Goal: Task Accomplishment & Management: Use online tool/utility

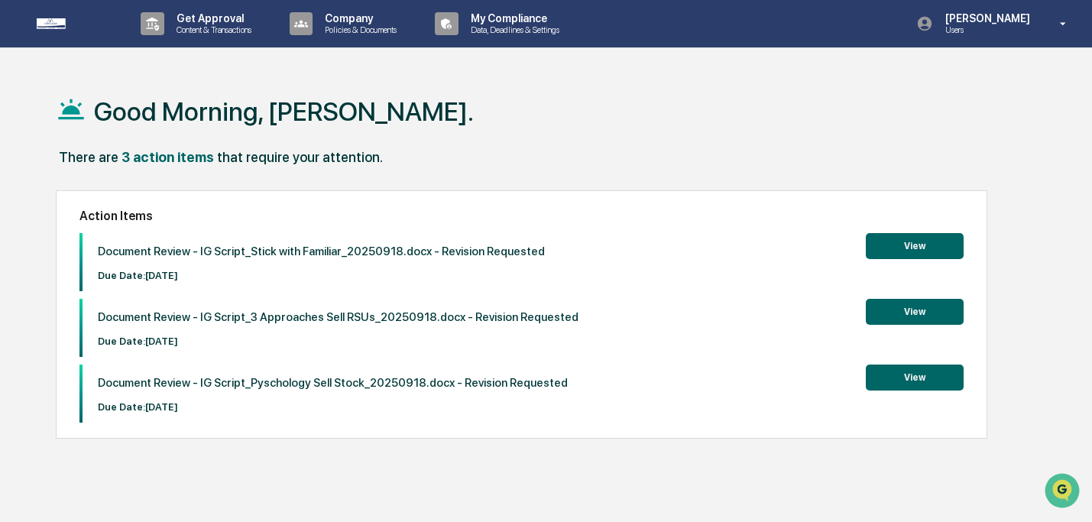
click at [930, 244] on button "View" at bounding box center [915, 246] width 98 height 26
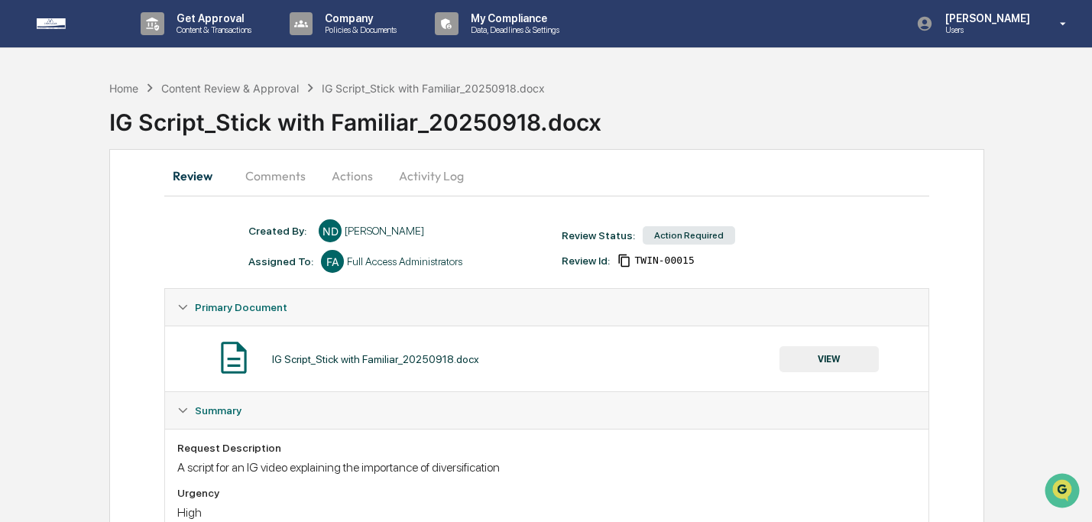
click at [836, 364] on button "VIEW" at bounding box center [828, 359] width 99 height 26
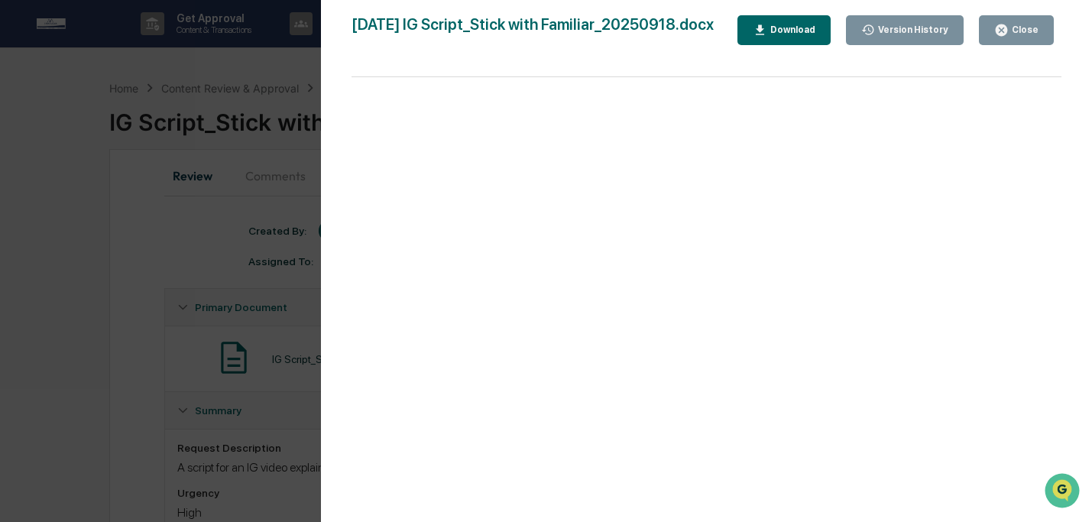
click at [769, 26] on div "Download" at bounding box center [791, 29] width 48 height 11
click at [1004, 36] on icon "button" at bounding box center [1001, 30] width 15 height 15
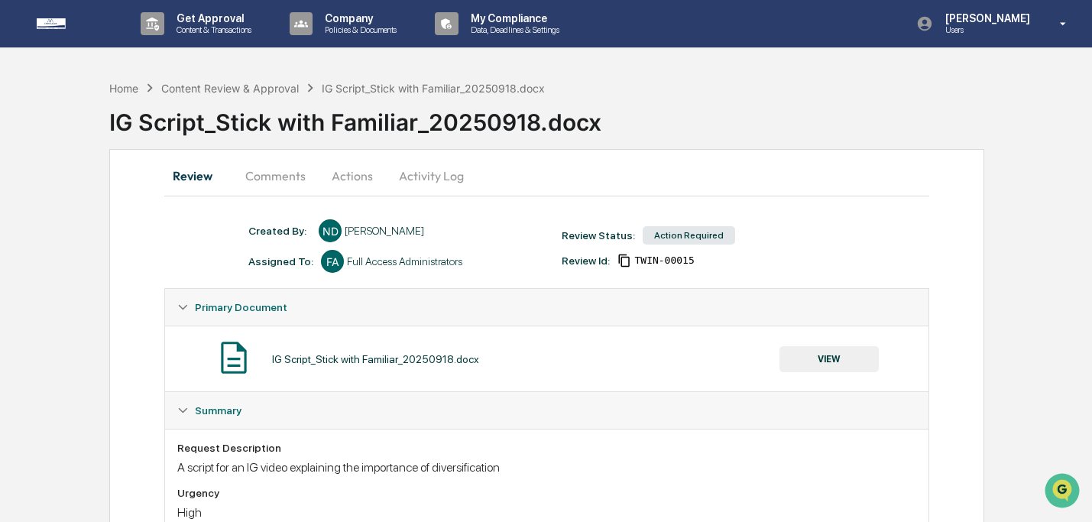
click at [278, 185] on button "Comments" at bounding box center [275, 175] width 85 height 37
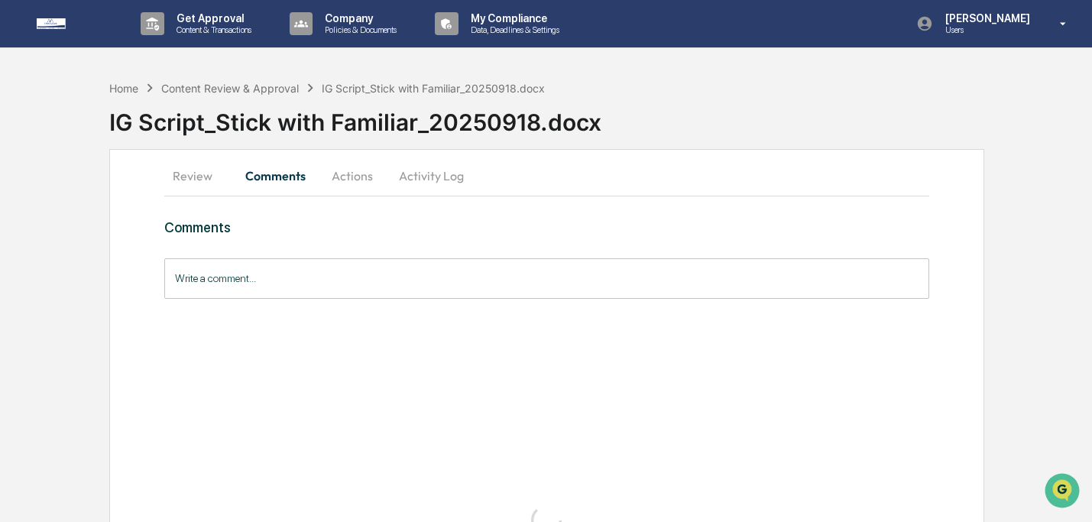
click at [345, 173] on button "Actions" at bounding box center [352, 175] width 69 height 37
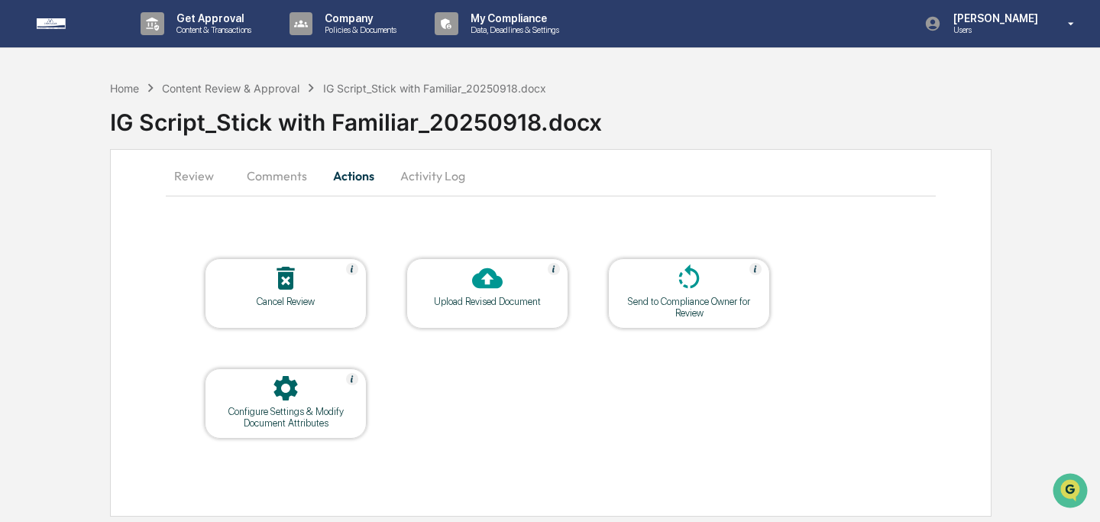
click at [455, 289] on div at bounding box center [487, 279] width 153 height 33
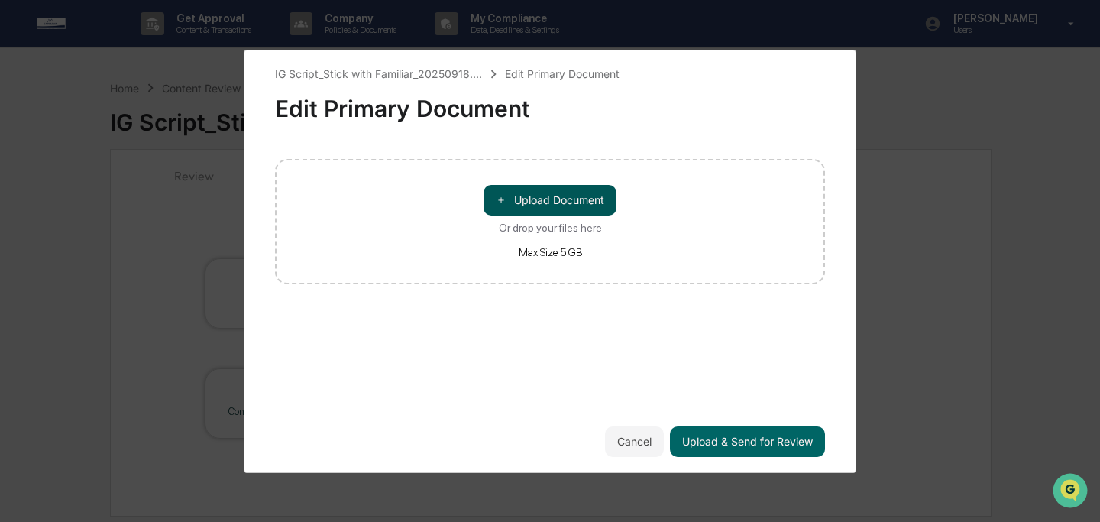
click at [515, 200] on button "＋ Upload Document" at bounding box center [550, 200] width 133 height 31
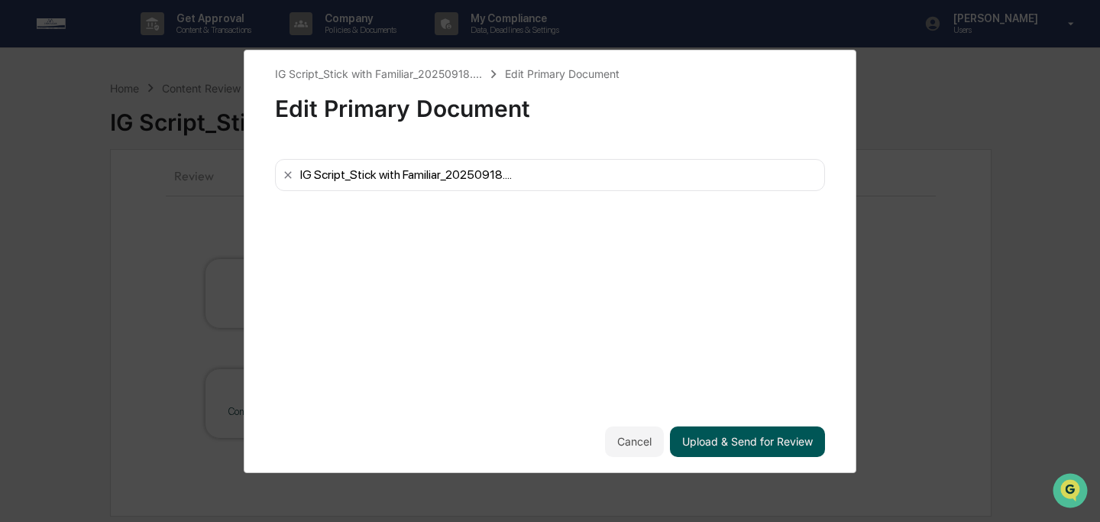
click at [798, 433] on button "Upload & Send for Review" at bounding box center [747, 441] width 155 height 31
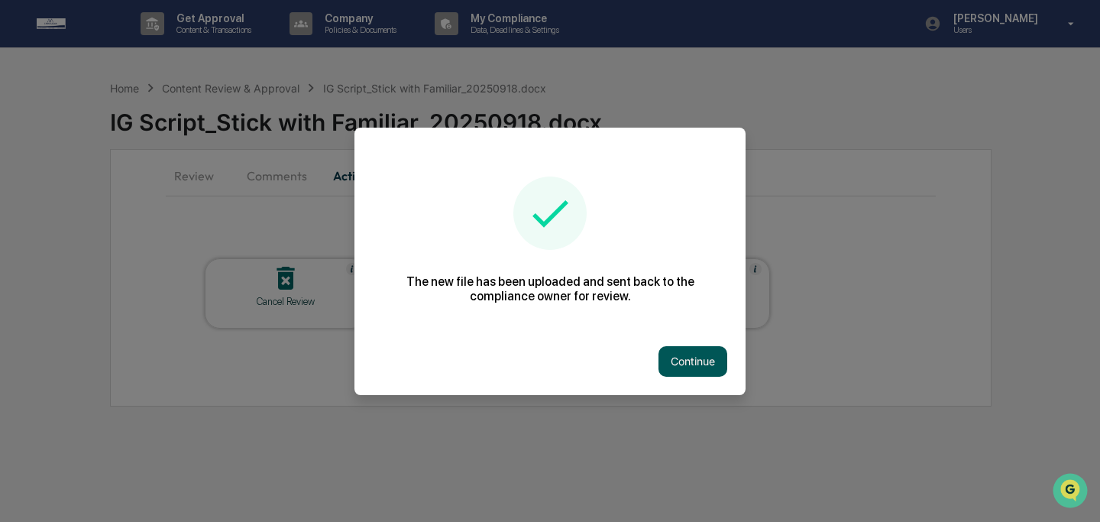
click at [689, 360] on button "Continue" at bounding box center [693, 361] width 69 height 31
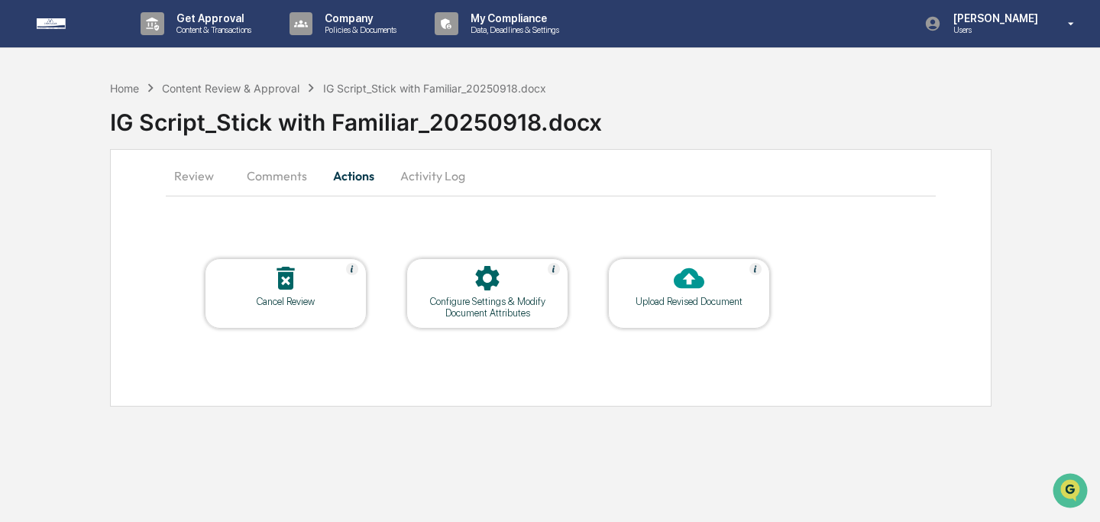
click at [190, 190] on button "Review" at bounding box center [200, 175] width 69 height 37
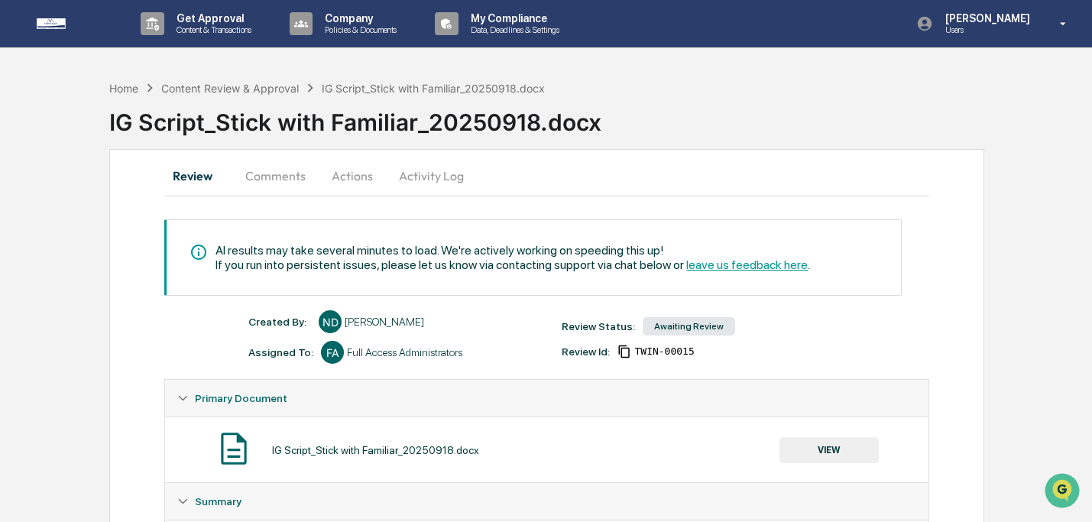
click at [825, 461] on button "VIEW" at bounding box center [828, 450] width 99 height 26
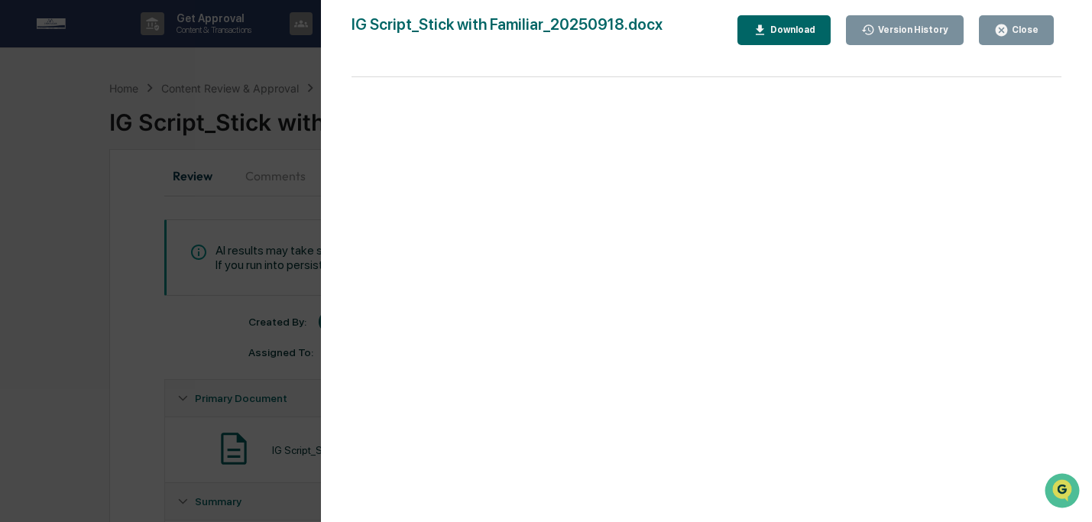
click at [1008, 40] on button "Close" at bounding box center [1016, 30] width 75 height 30
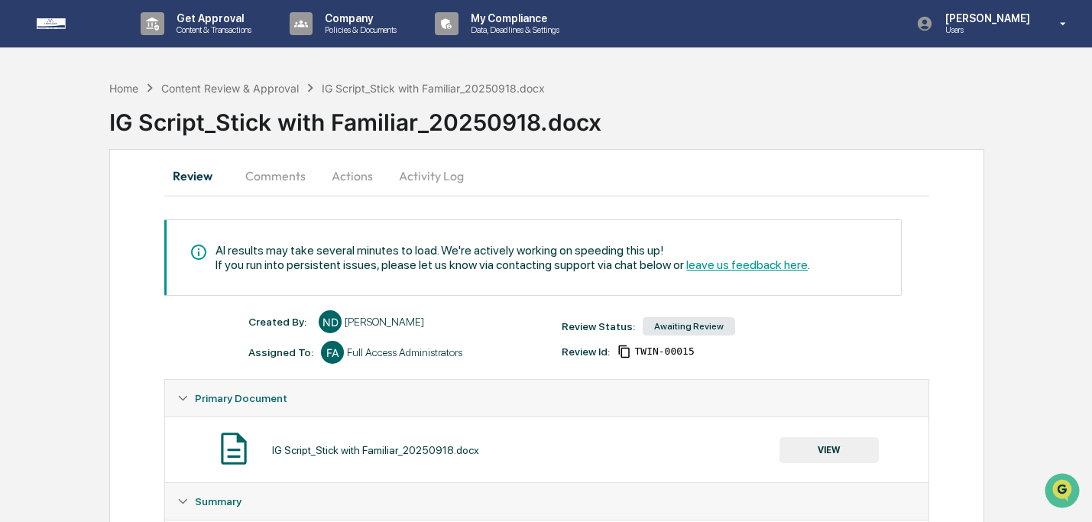
click at [281, 176] on button "Comments" at bounding box center [275, 175] width 85 height 37
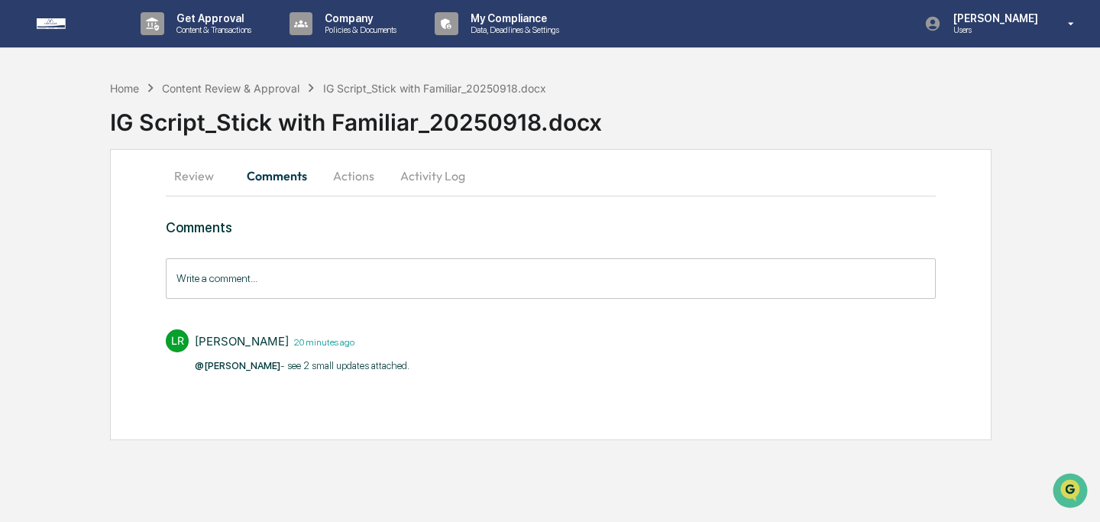
click at [345, 289] on input "Write a comment..." at bounding box center [551, 278] width 770 height 40
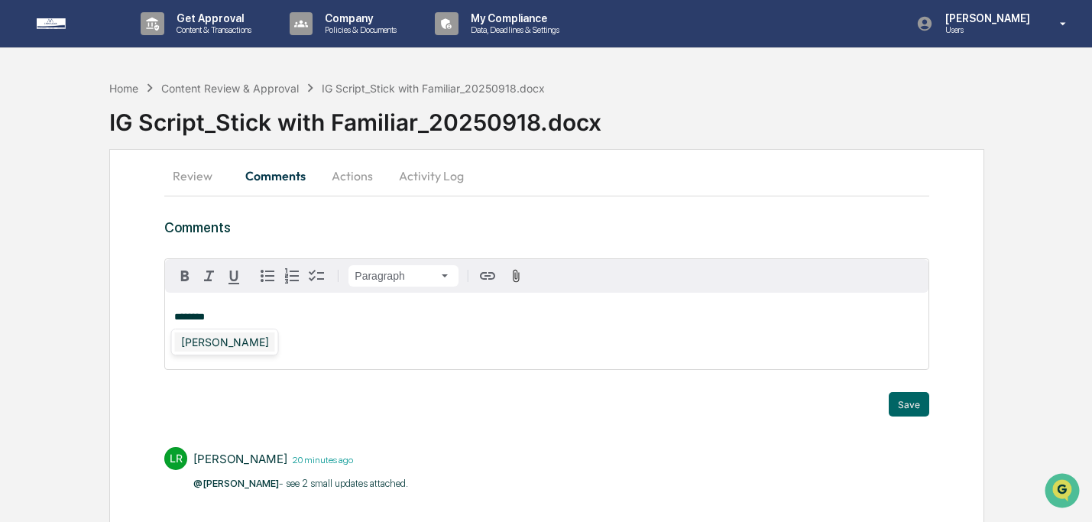
click at [232, 341] on div "[PERSON_NAME]" at bounding box center [225, 341] width 100 height 19
drag, startPoint x: 467, startPoint y: 322, endPoint x: 163, endPoint y: 309, distance: 304.3
click at [163, 309] on div "**********" at bounding box center [546, 353] width 875 height 409
copy p "**********"
click at [900, 399] on button "Save" at bounding box center [908, 404] width 40 height 24
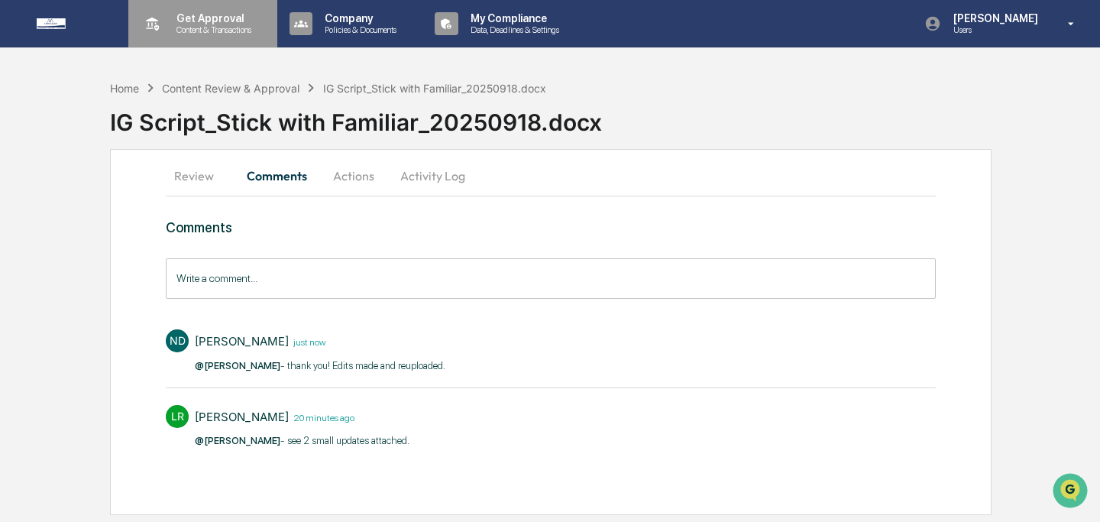
click at [198, 29] on p "Content & Transactions" at bounding box center [211, 29] width 95 height 11
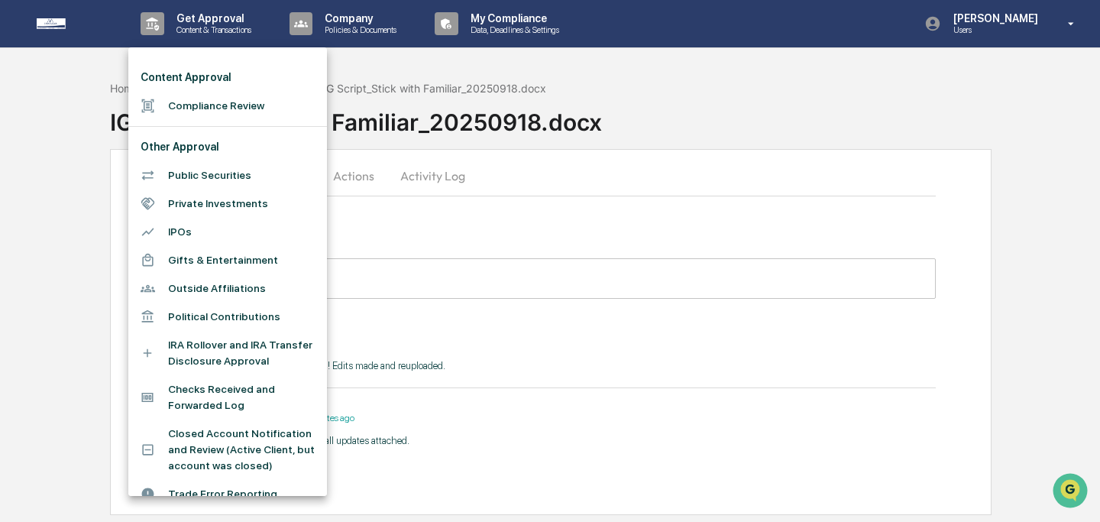
click at [189, 99] on li "Compliance Review" at bounding box center [227, 106] width 199 height 28
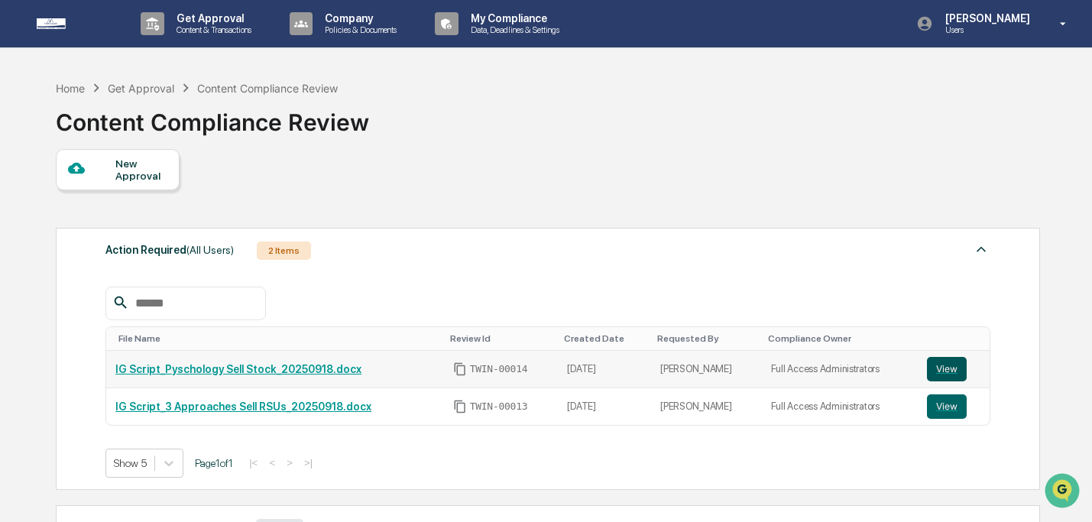
click at [942, 370] on button "View" at bounding box center [947, 369] width 40 height 24
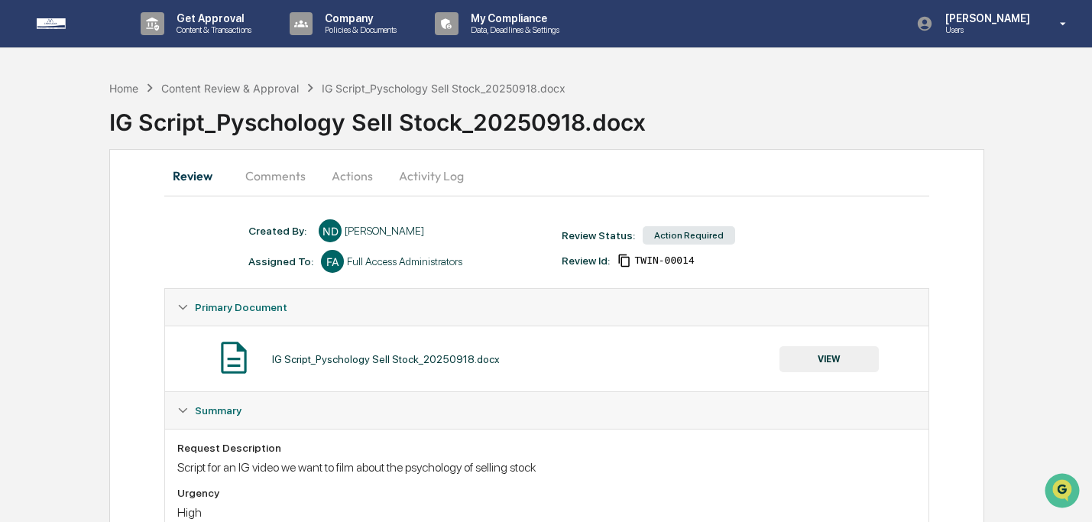
click at [822, 364] on button "VIEW" at bounding box center [828, 359] width 99 height 26
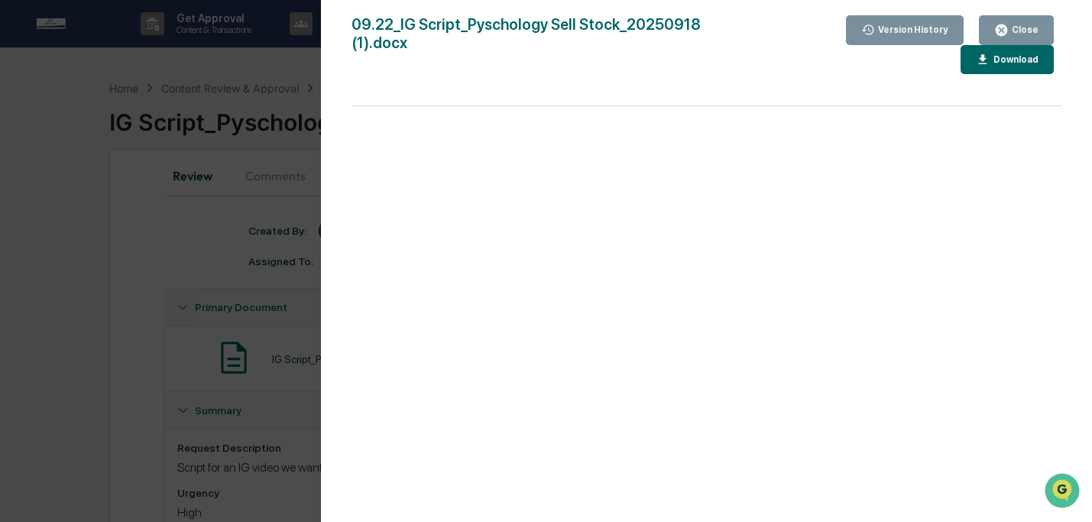
click at [992, 66] on button "Download" at bounding box center [1006, 60] width 93 height 30
click at [1025, 28] on div "Close" at bounding box center [1023, 29] width 30 height 11
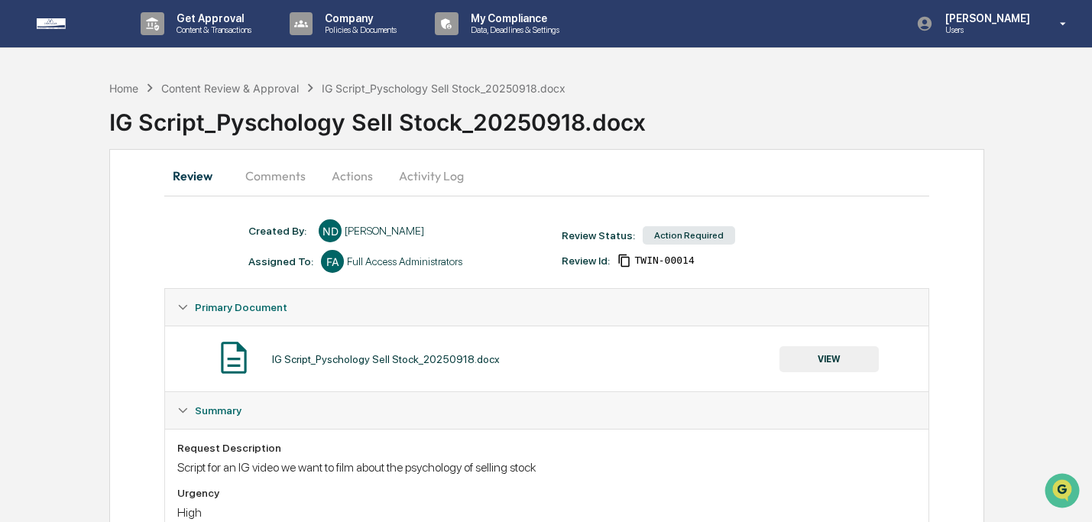
click at [274, 196] on div "Review Comments Actions Activity Log Created By: ‎ ‎ ND Niki Desai Assigned To:…" at bounding box center [546, 375] width 875 height 453
click at [280, 185] on button "Comments" at bounding box center [275, 175] width 85 height 37
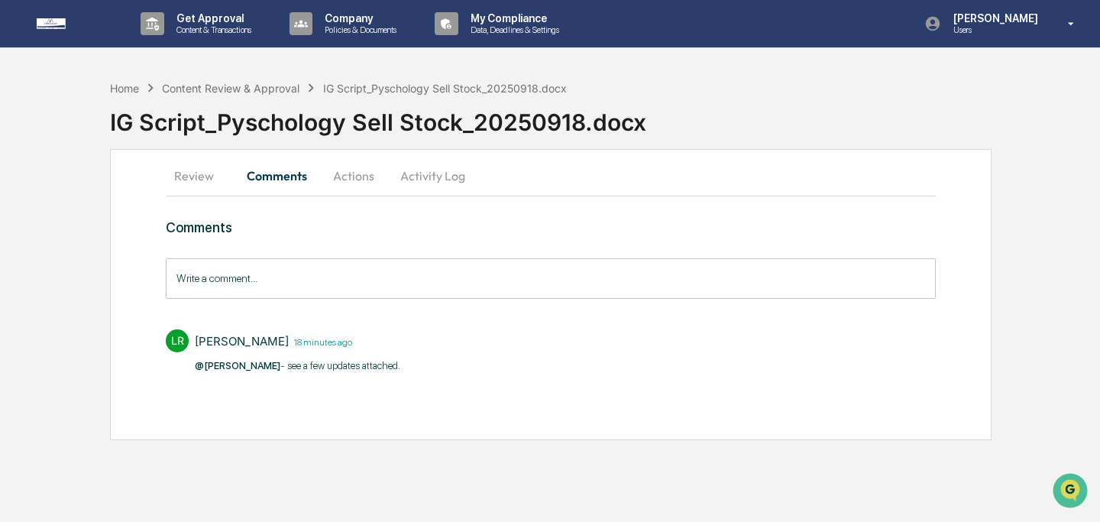
click at [358, 179] on button "Actions" at bounding box center [353, 175] width 69 height 37
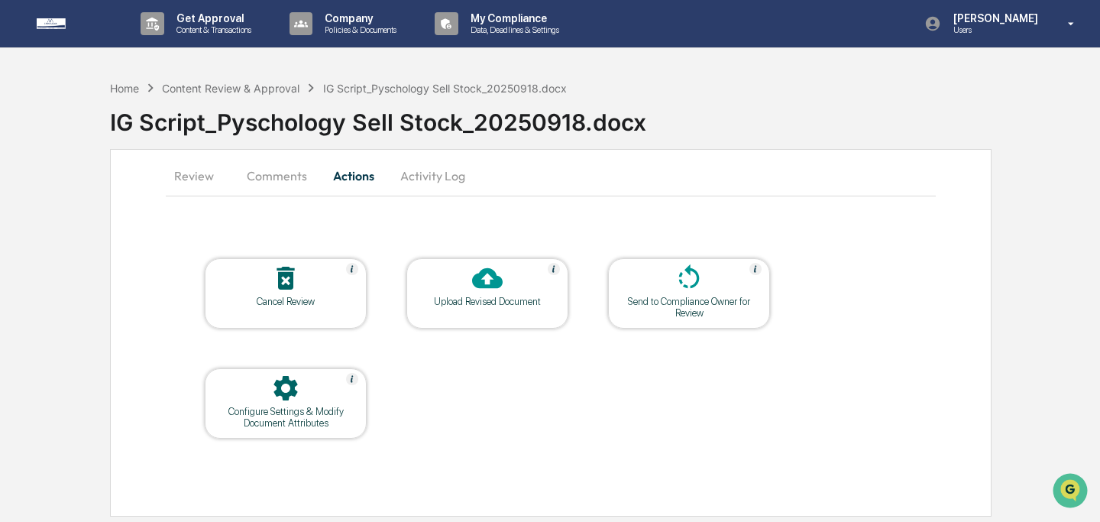
click at [481, 280] on icon at bounding box center [487, 278] width 31 height 21
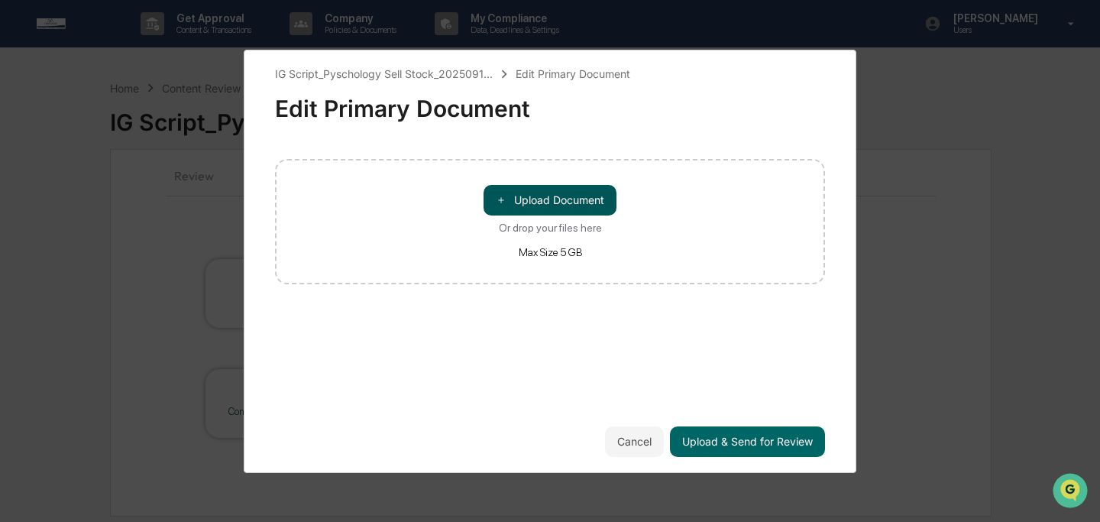
click at [526, 209] on button "＋ Upload Document" at bounding box center [550, 200] width 133 height 31
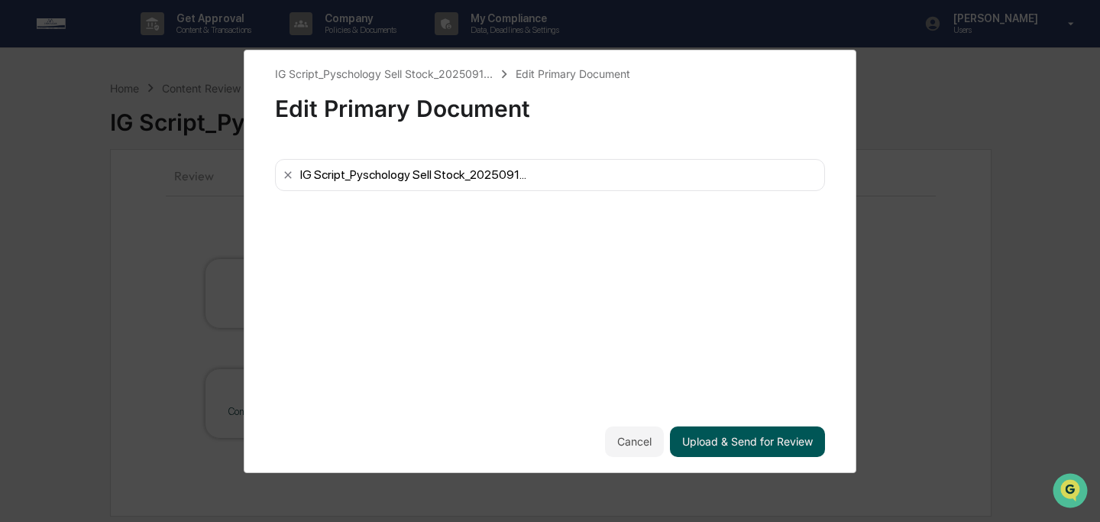
click at [763, 442] on button "Upload & Send for Review" at bounding box center [747, 441] width 155 height 31
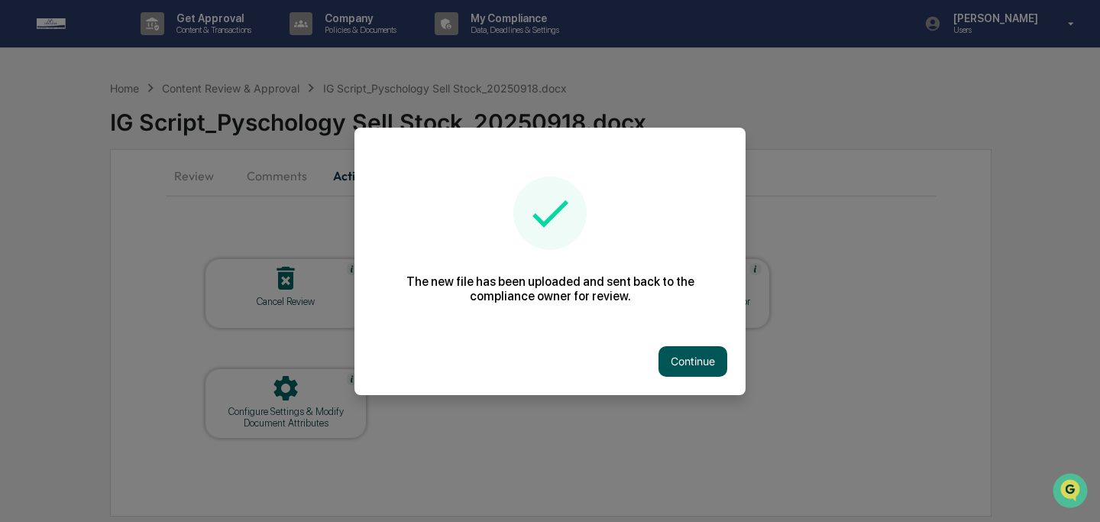
click at [701, 374] on button "Continue" at bounding box center [693, 361] width 69 height 31
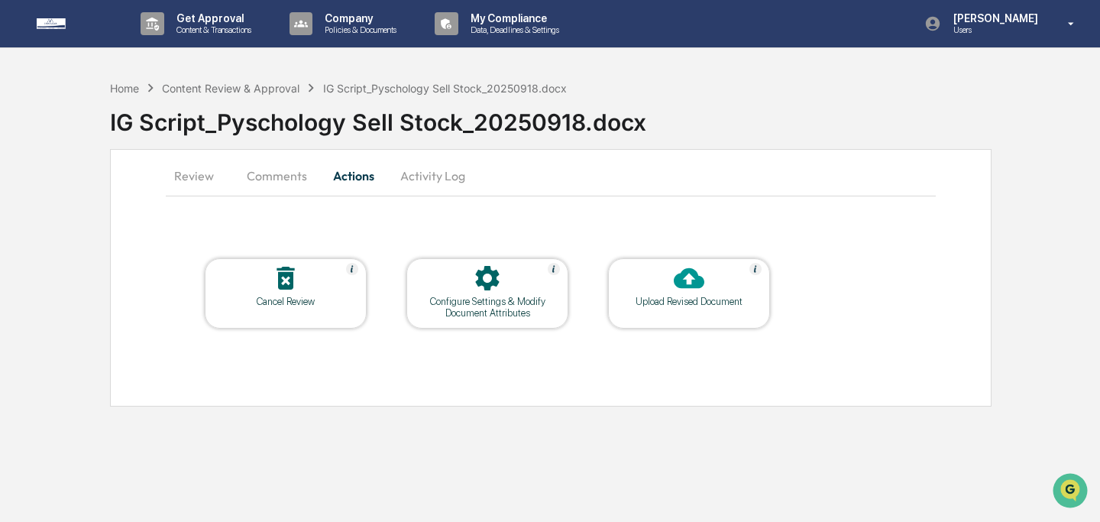
click at [199, 171] on button "Review" at bounding box center [200, 175] width 69 height 37
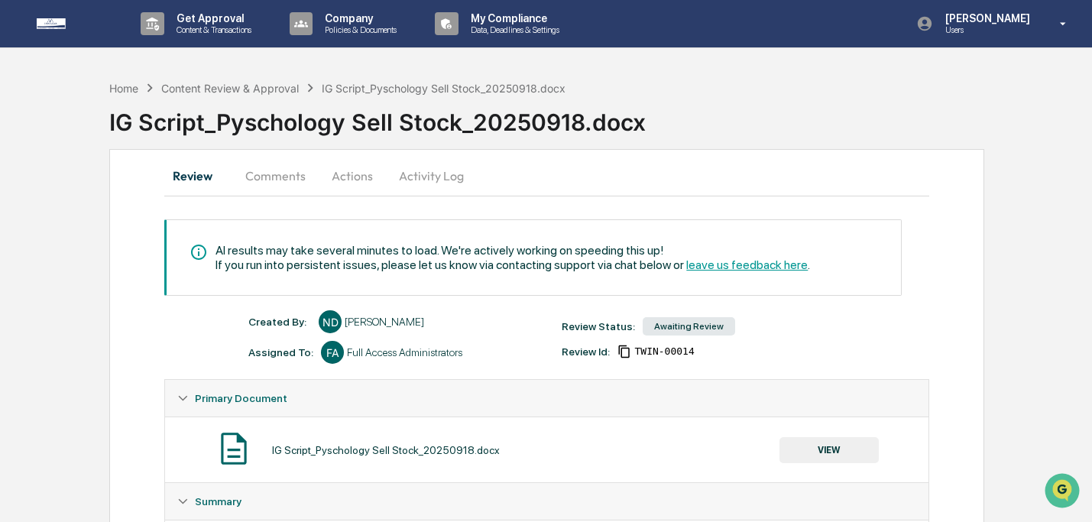
click at [836, 444] on button "VIEW" at bounding box center [828, 450] width 99 height 26
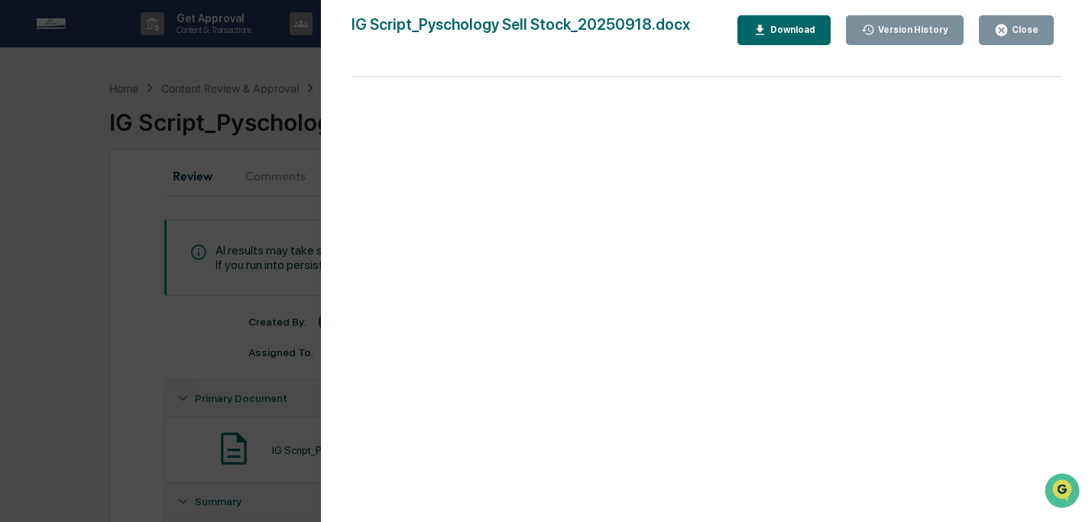
click at [1040, 2] on div "Version History 09/22/2025, 06:15 PM Niki Desai 09/22/2025, 05:56 PM Lindsay Ri…" at bounding box center [706, 276] width 771 height 552
click at [1039, 18] on button "Close" at bounding box center [1016, 30] width 75 height 30
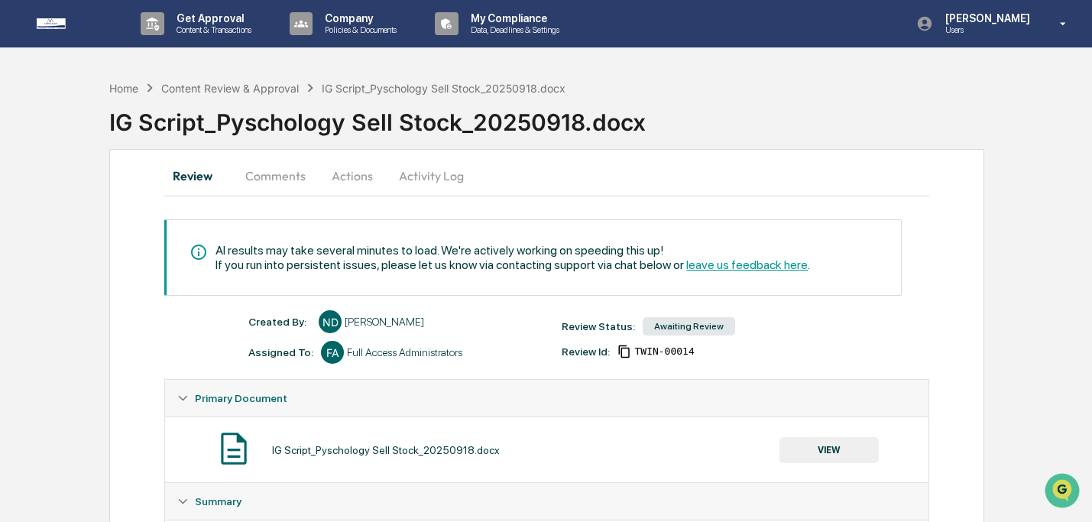
click at [282, 178] on button "Comments" at bounding box center [275, 175] width 85 height 37
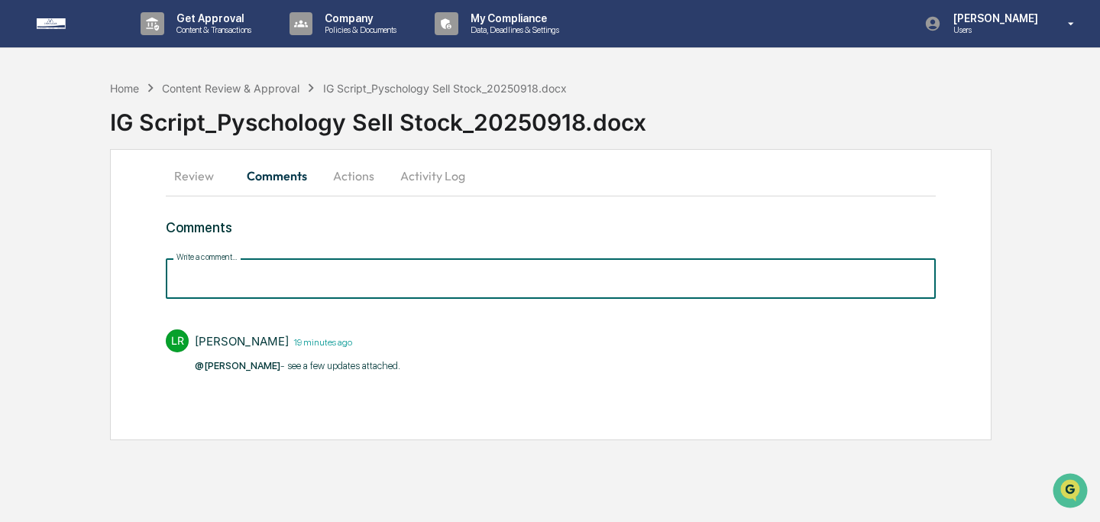
click at [400, 294] on input "Write a comment..." at bounding box center [551, 278] width 770 height 40
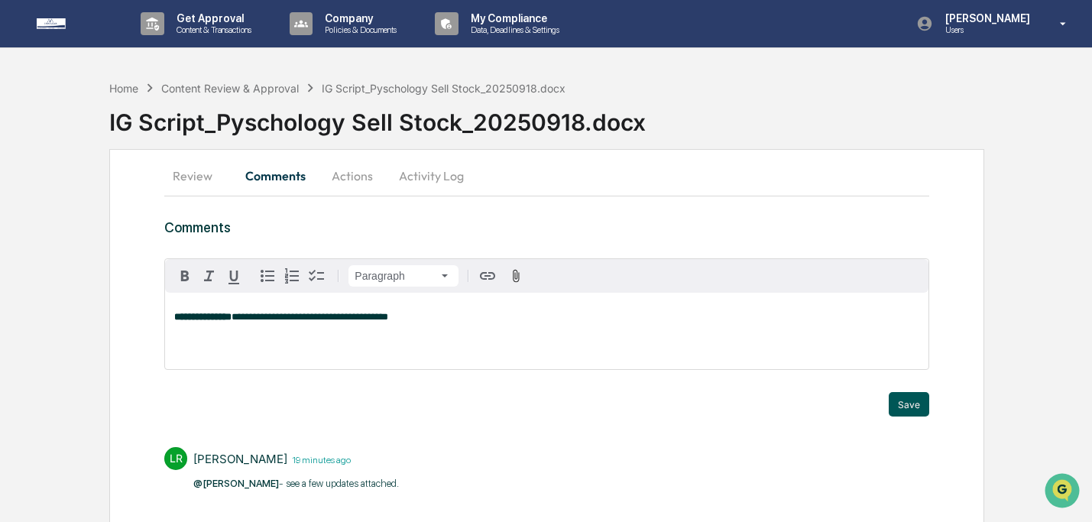
click at [924, 401] on button "Save" at bounding box center [908, 404] width 40 height 24
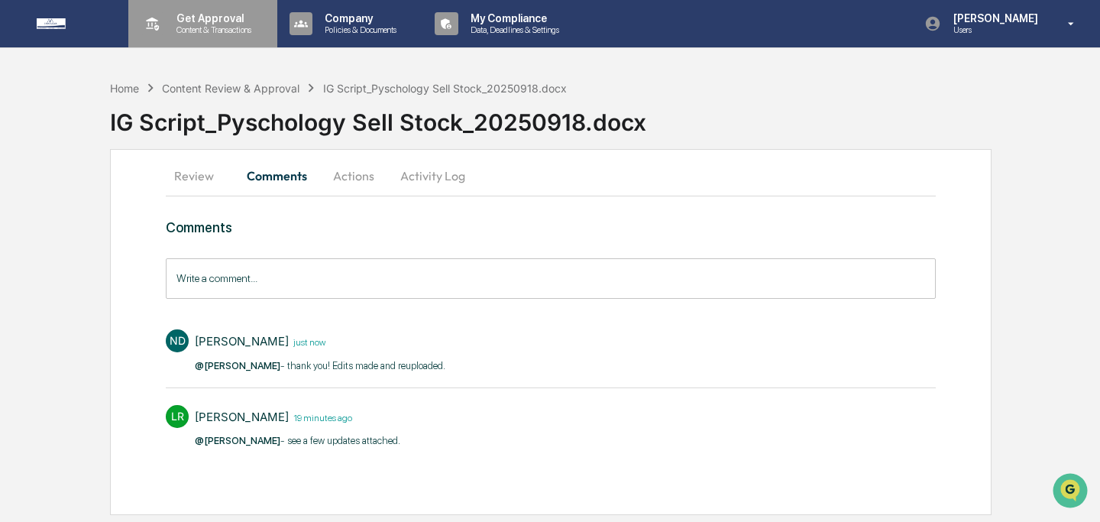
click at [208, 11] on div "Get Approval Content & Transactions" at bounding box center [201, 23] width 134 height 47
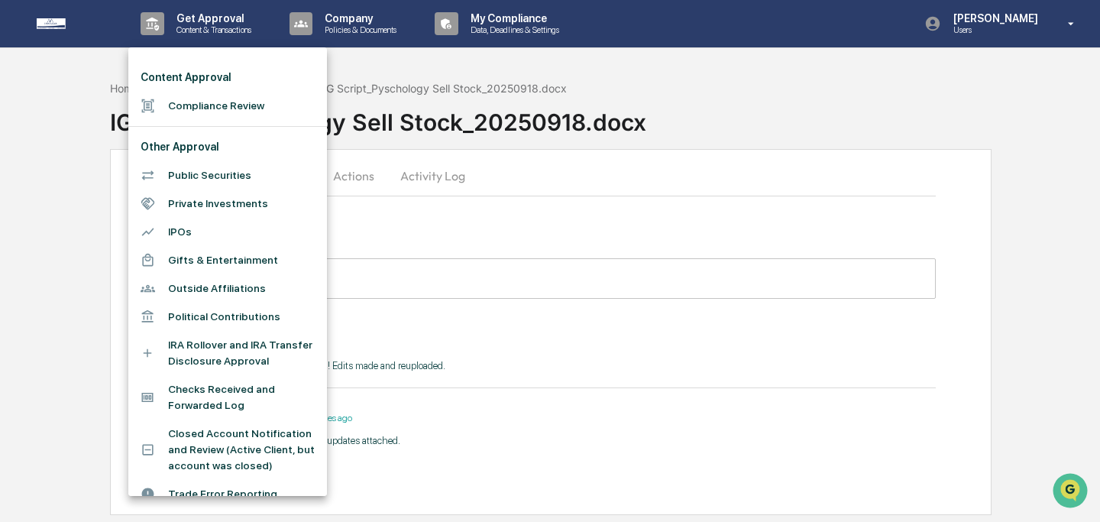
click at [201, 107] on li "Compliance Review" at bounding box center [227, 106] width 199 height 28
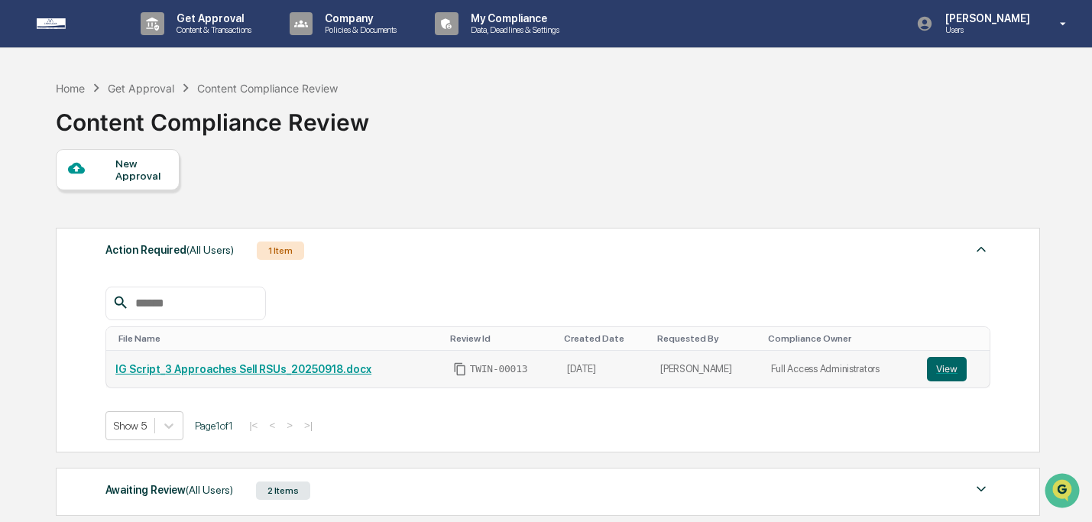
click at [183, 368] on link "IG Script_3 Approaches Sell RSUs_20250918.docx" at bounding box center [243, 369] width 256 height 12
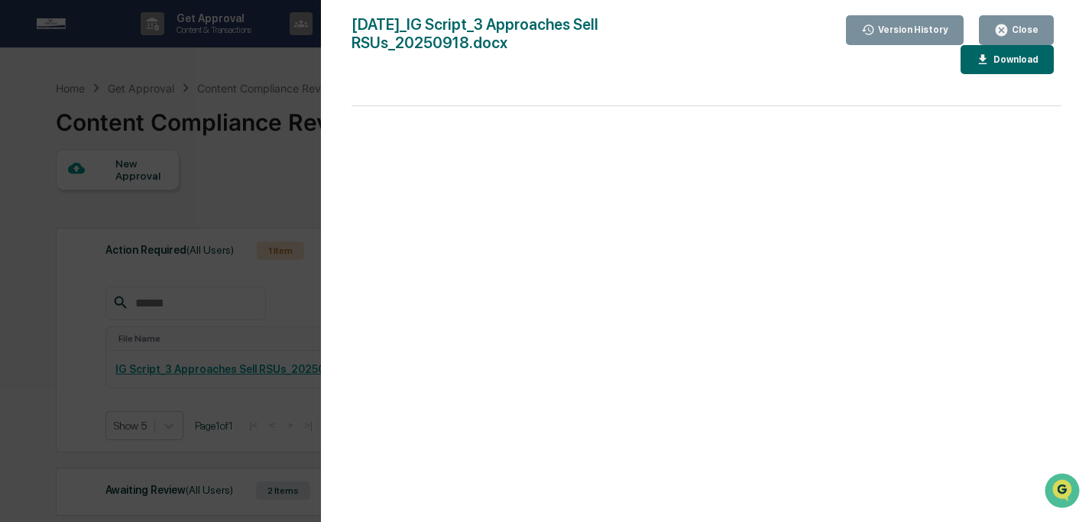
click at [1026, 66] on button "Download" at bounding box center [1006, 60] width 93 height 30
click at [1006, 24] on icon "button" at bounding box center [1001, 30] width 15 height 15
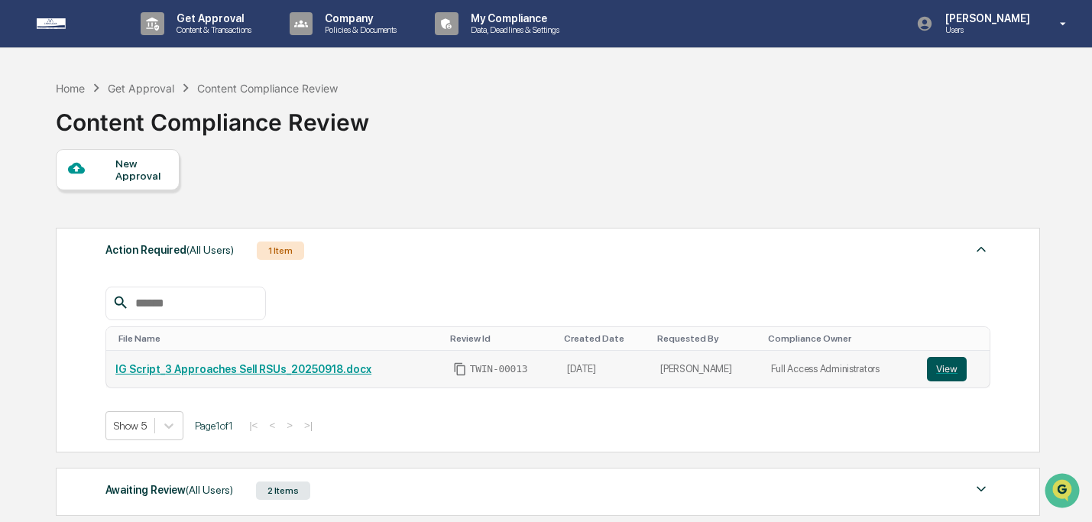
click at [963, 374] on button "View" at bounding box center [947, 369] width 40 height 24
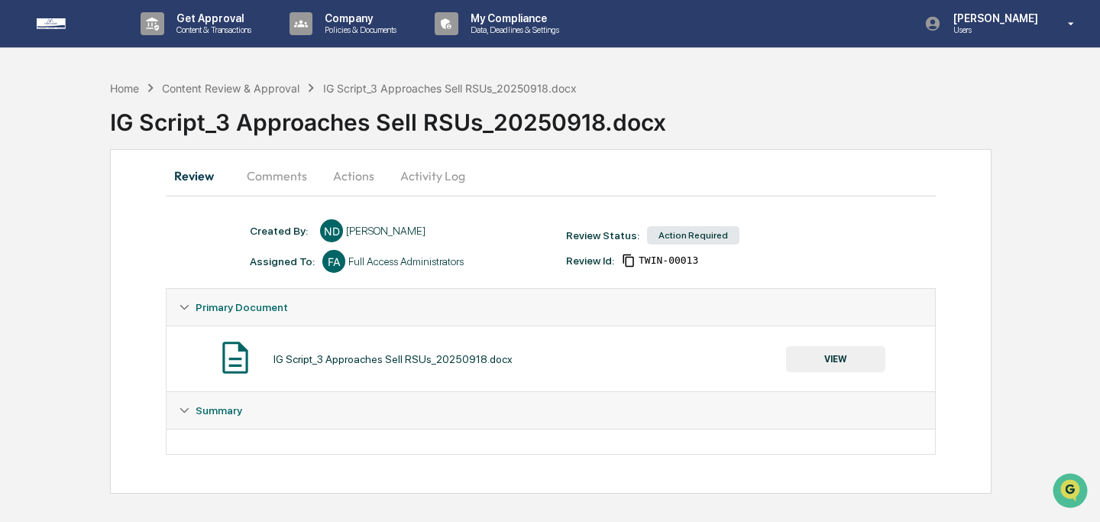
click at [356, 175] on button "Actions" at bounding box center [353, 175] width 69 height 37
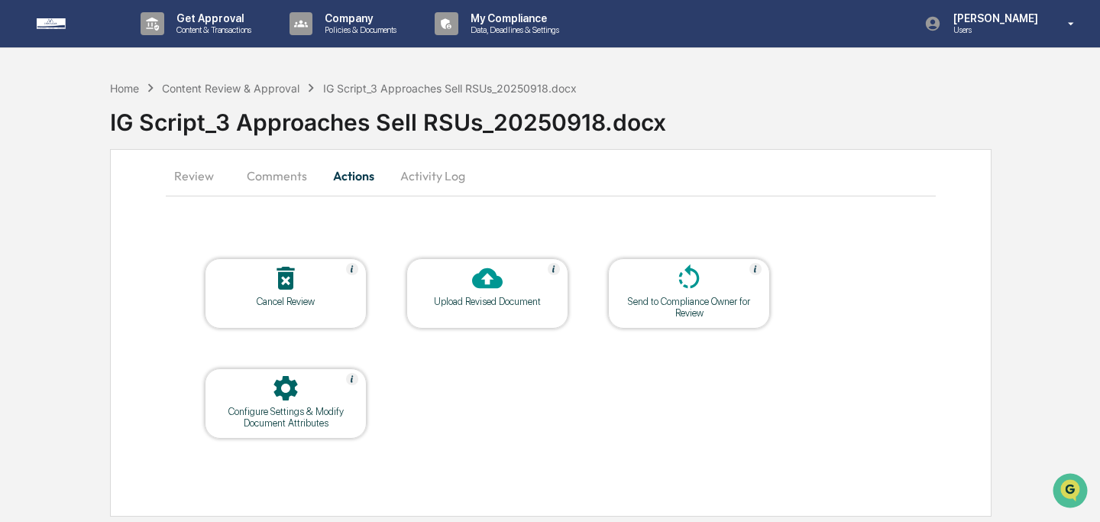
click at [507, 298] on div "Upload Revised Document" at bounding box center [488, 301] width 138 height 11
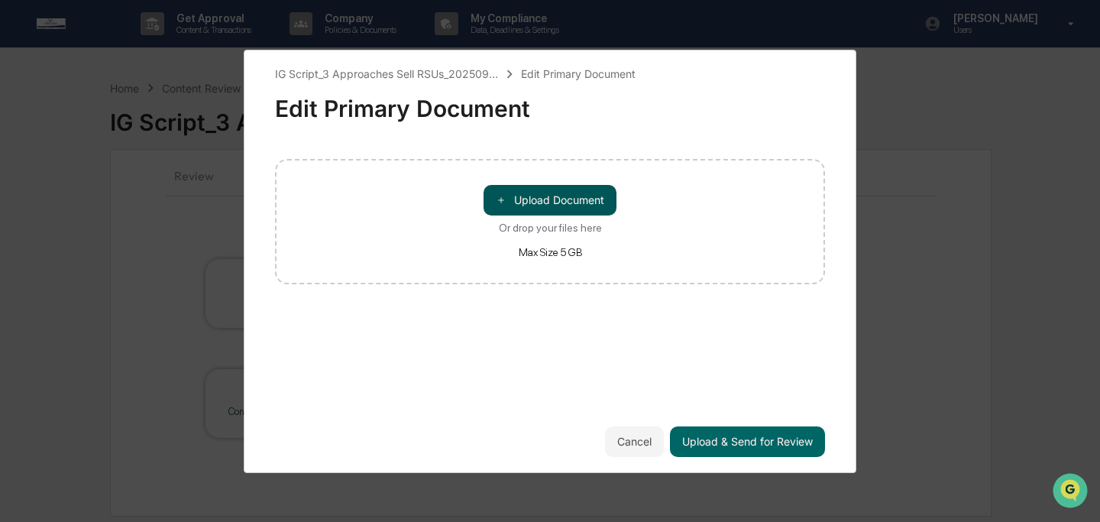
click at [541, 202] on button "＋ Upload Document" at bounding box center [550, 200] width 133 height 31
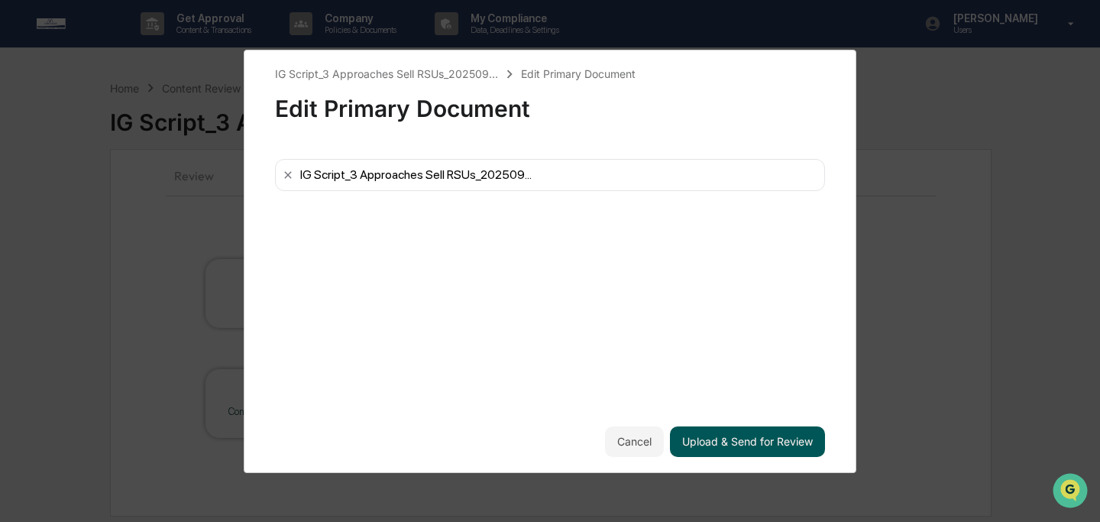
click at [796, 443] on button "Upload & Send for Review" at bounding box center [747, 441] width 155 height 31
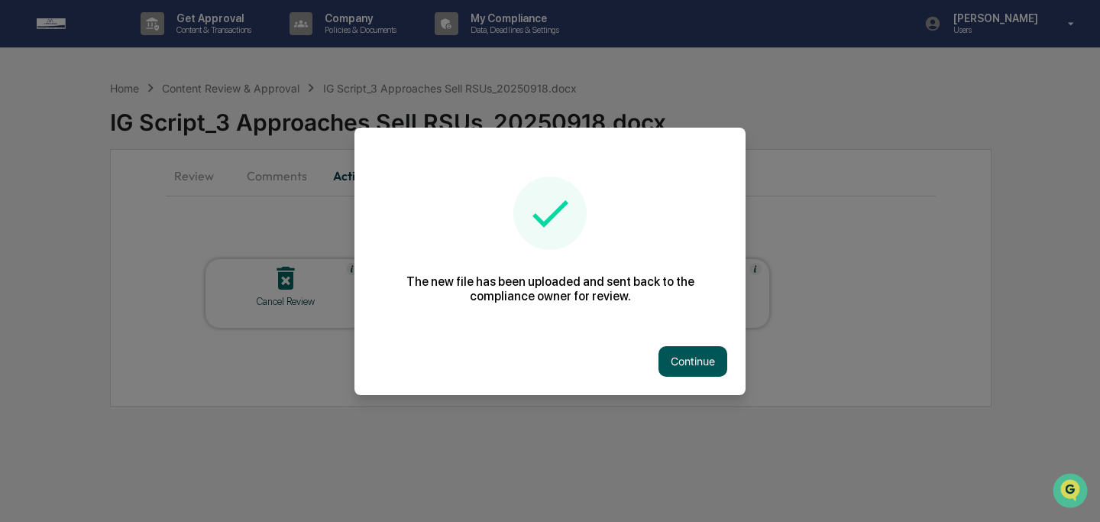
click at [698, 359] on button "Continue" at bounding box center [693, 361] width 69 height 31
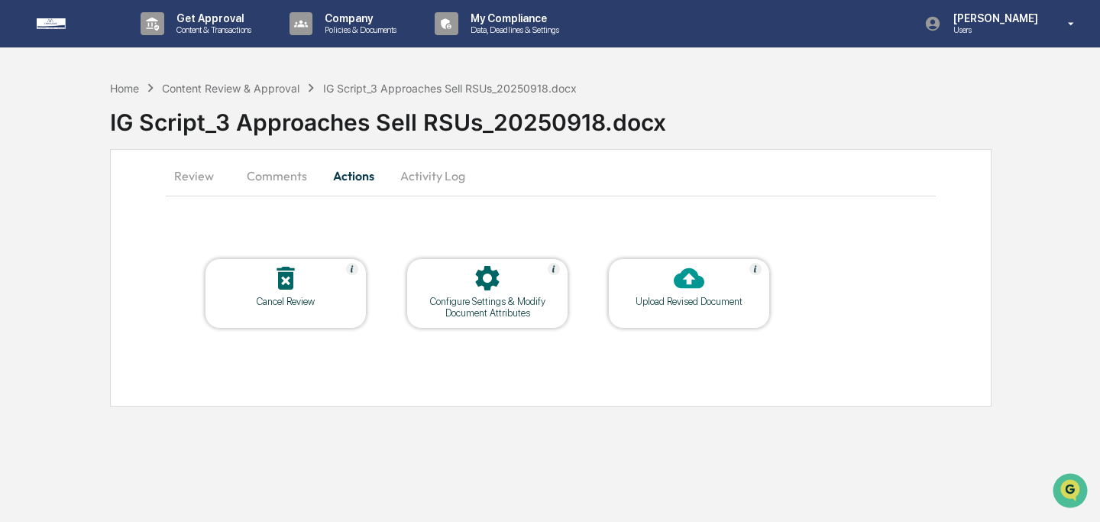
click at [296, 179] on button "Comments" at bounding box center [277, 175] width 85 height 37
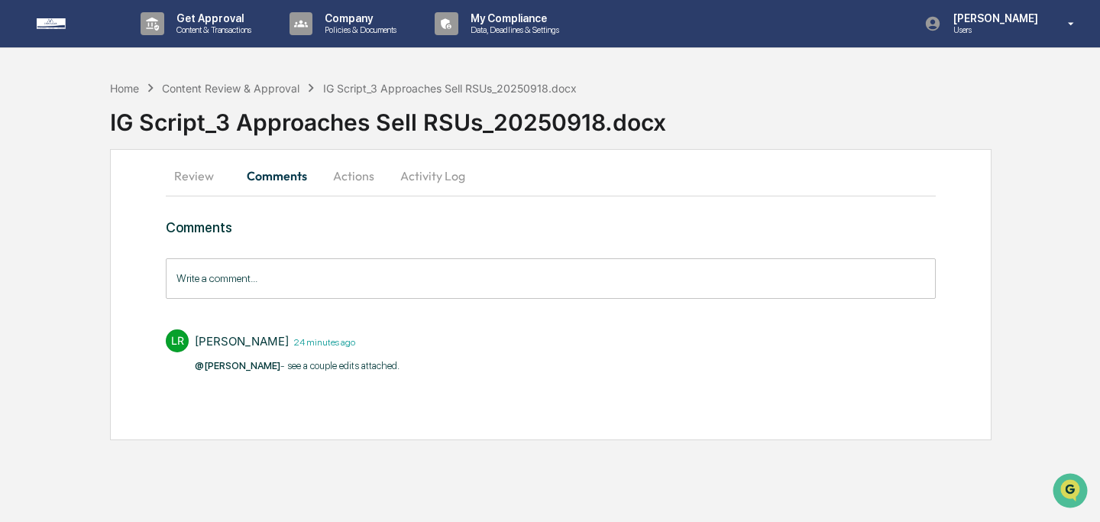
click at [374, 270] on input "Write a comment..." at bounding box center [551, 278] width 770 height 40
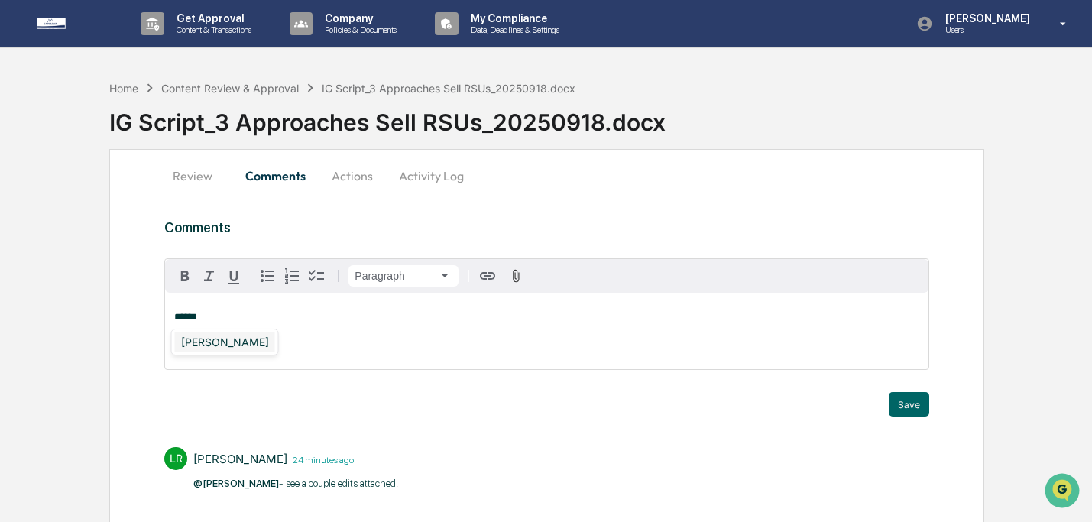
click at [215, 341] on div "[PERSON_NAME]" at bounding box center [225, 341] width 100 height 19
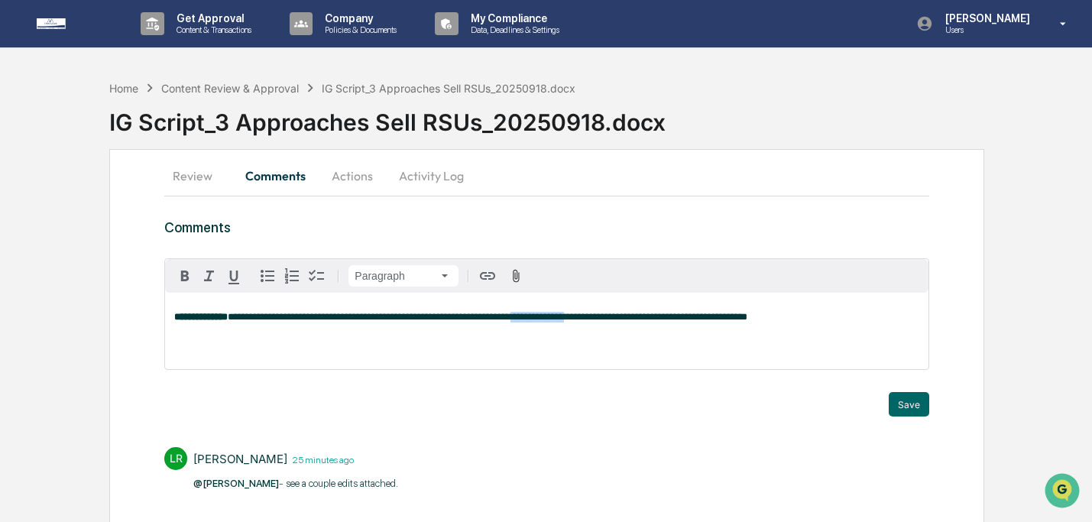
drag, startPoint x: 578, startPoint y: 319, endPoint x: 642, endPoint y: 318, distance: 64.9
click at [642, 318] on span "**********" at bounding box center [487, 317] width 519 height 10
click at [669, 319] on span "**********" at bounding box center [487, 317] width 519 height 10
drag, startPoint x: 552, startPoint y: 319, endPoint x: 436, endPoint y: 319, distance: 116.1
click at [436, 319] on span "**********" at bounding box center [487, 317] width 519 height 10
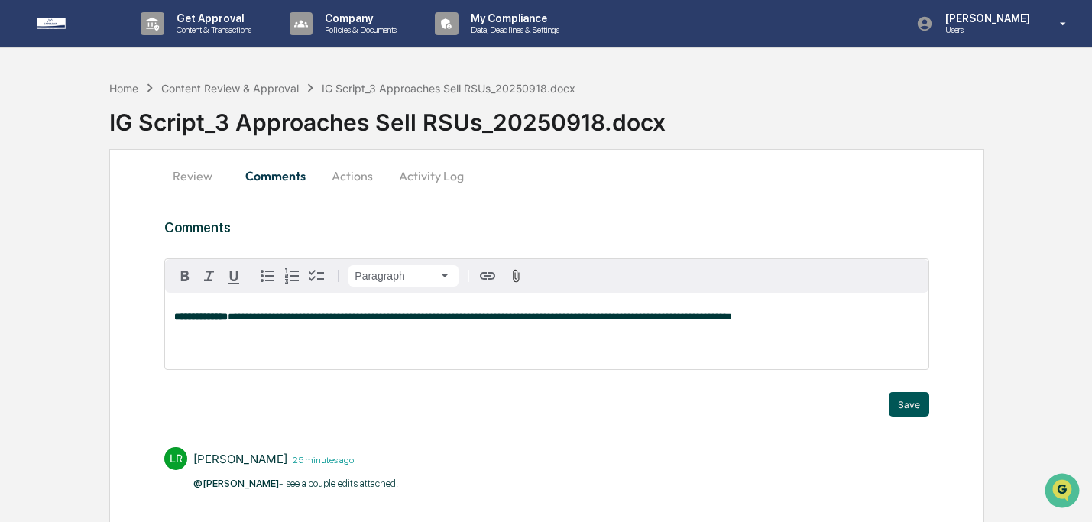
click at [921, 399] on button "Save" at bounding box center [908, 404] width 40 height 24
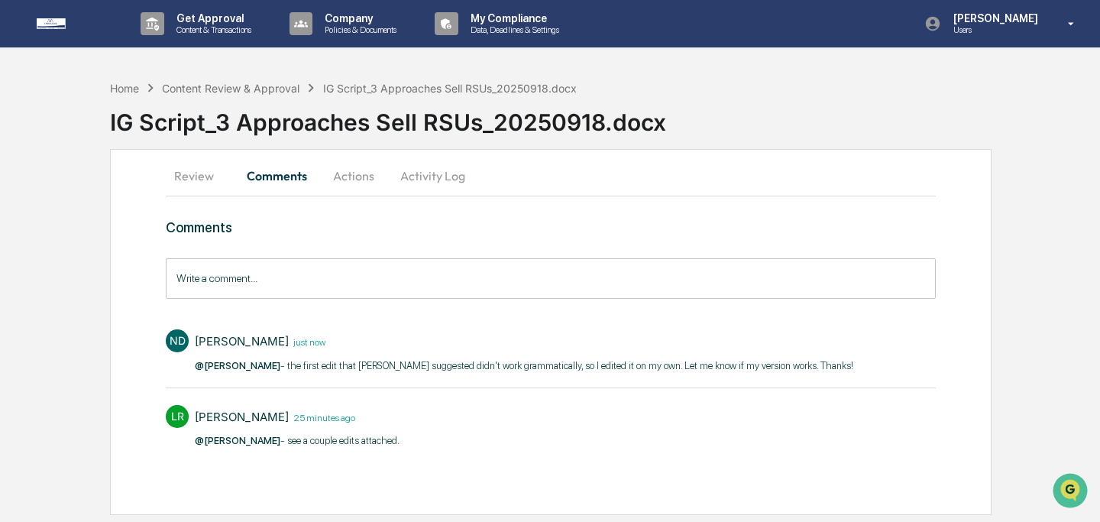
click at [196, 187] on button "Review" at bounding box center [200, 175] width 69 height 37
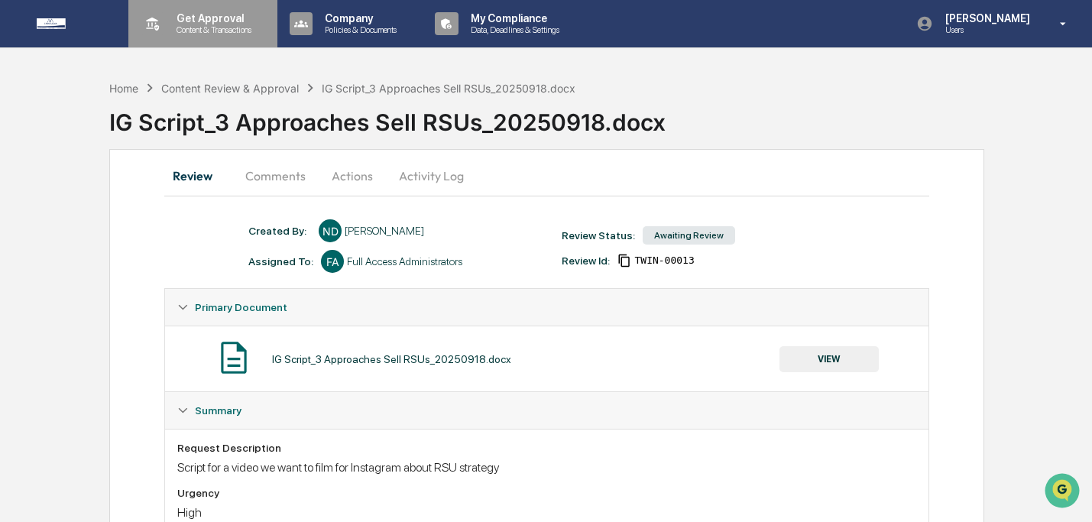
click at [220, 28] on p "Content & Transactions" at bounding box center [211, 29] width 95 height 11
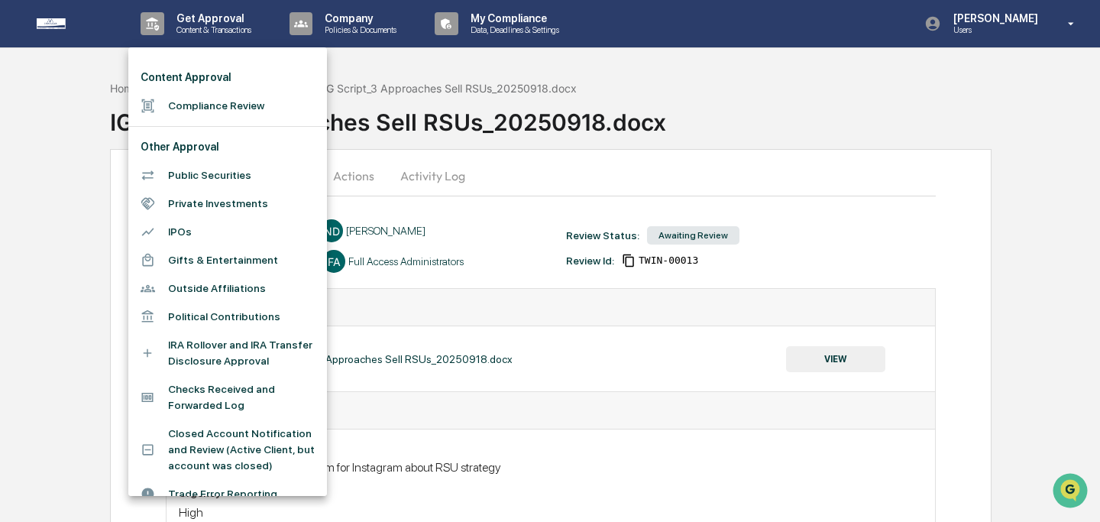
click at [225, 99] on li "Compliance Review" at bounding box center [227, 106] width 199 height 28
